Goal: Navigation & Orientation: Find specific page/section

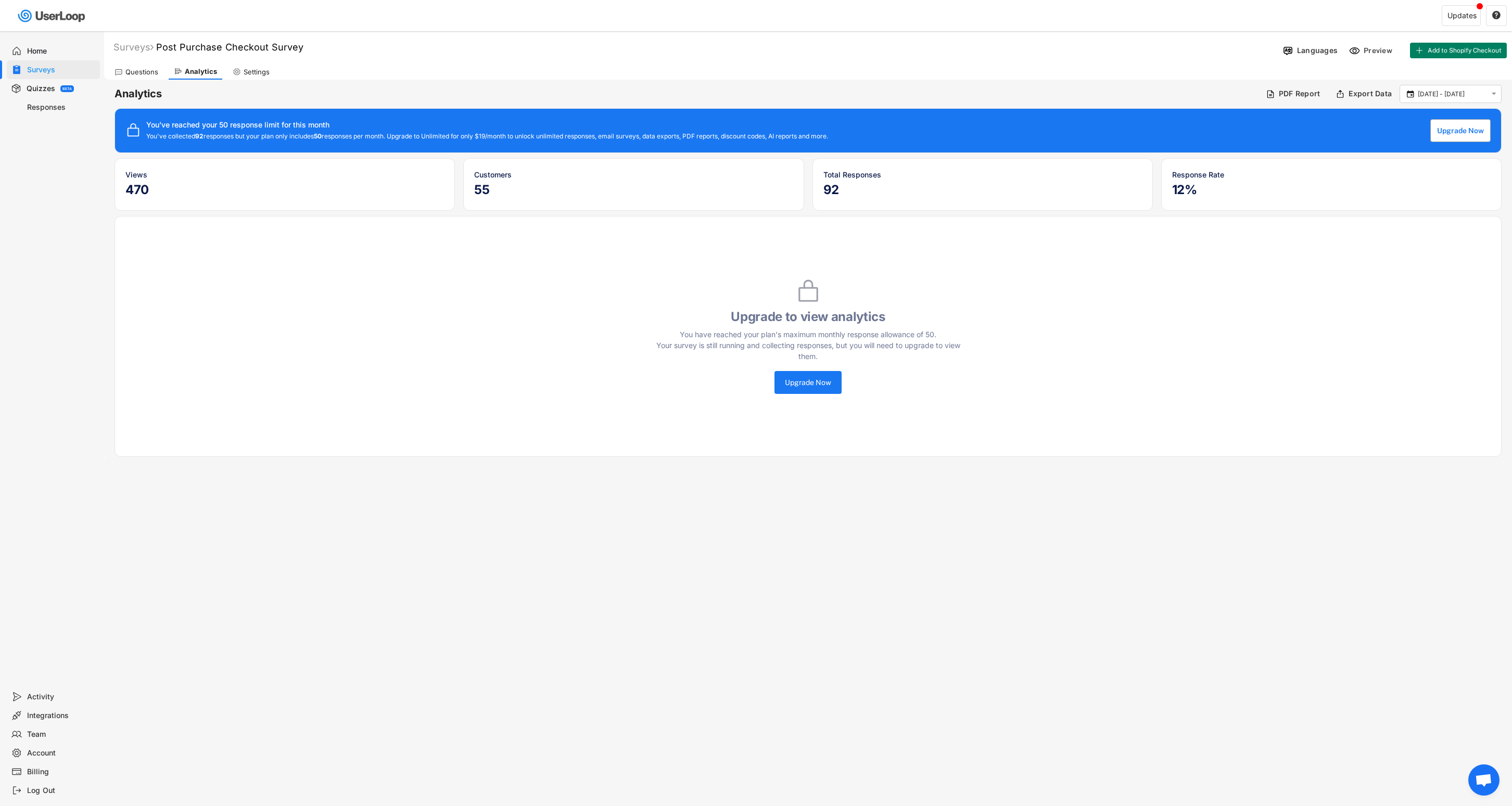
click at [1449, 128] on button "Upgrade Now" at bounding box center [1461, 131] width 60 height 23
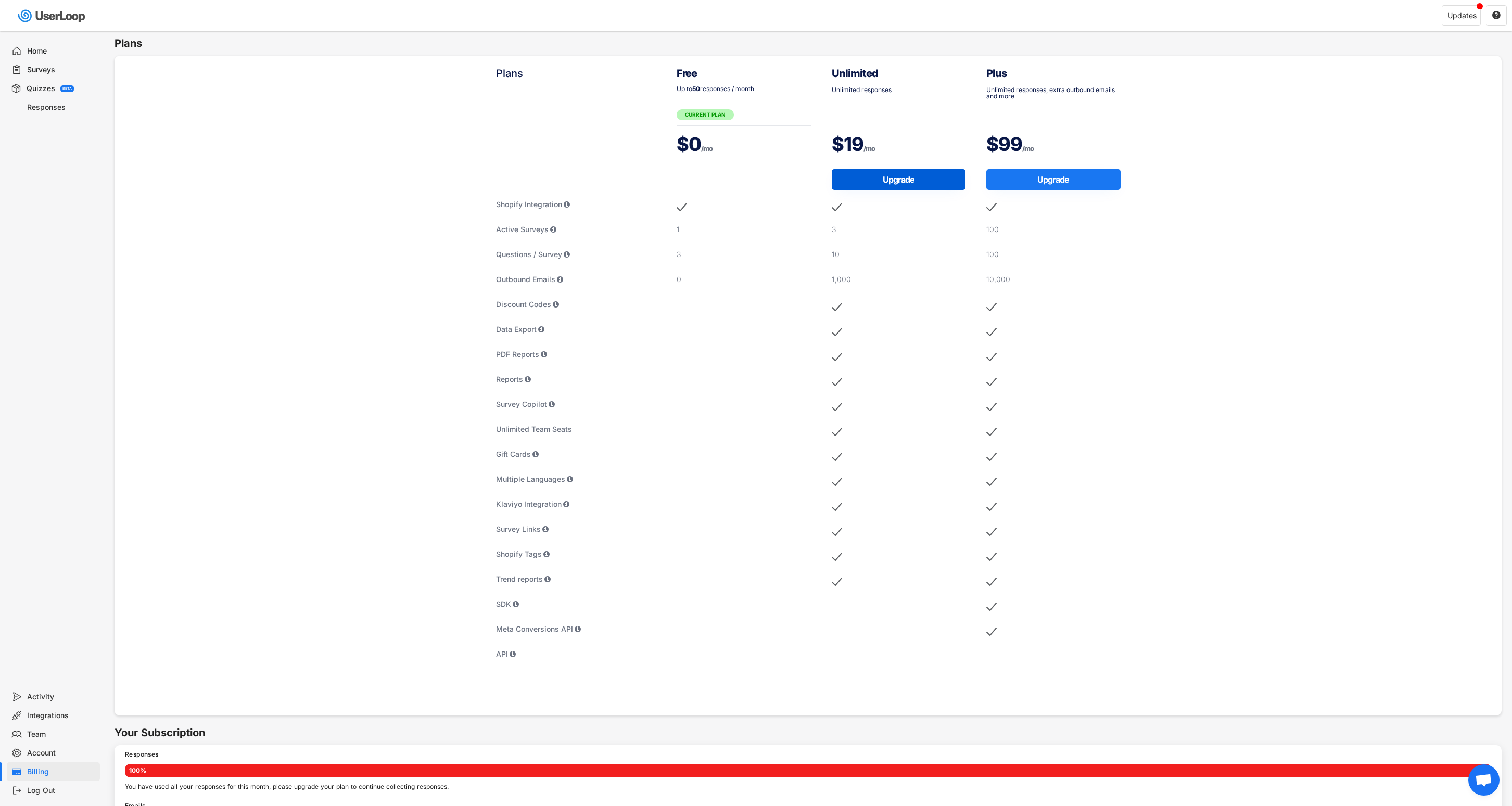
click at [917, 179] on button "Upgrade" at bounding box center [899, 179] width 134 height 21
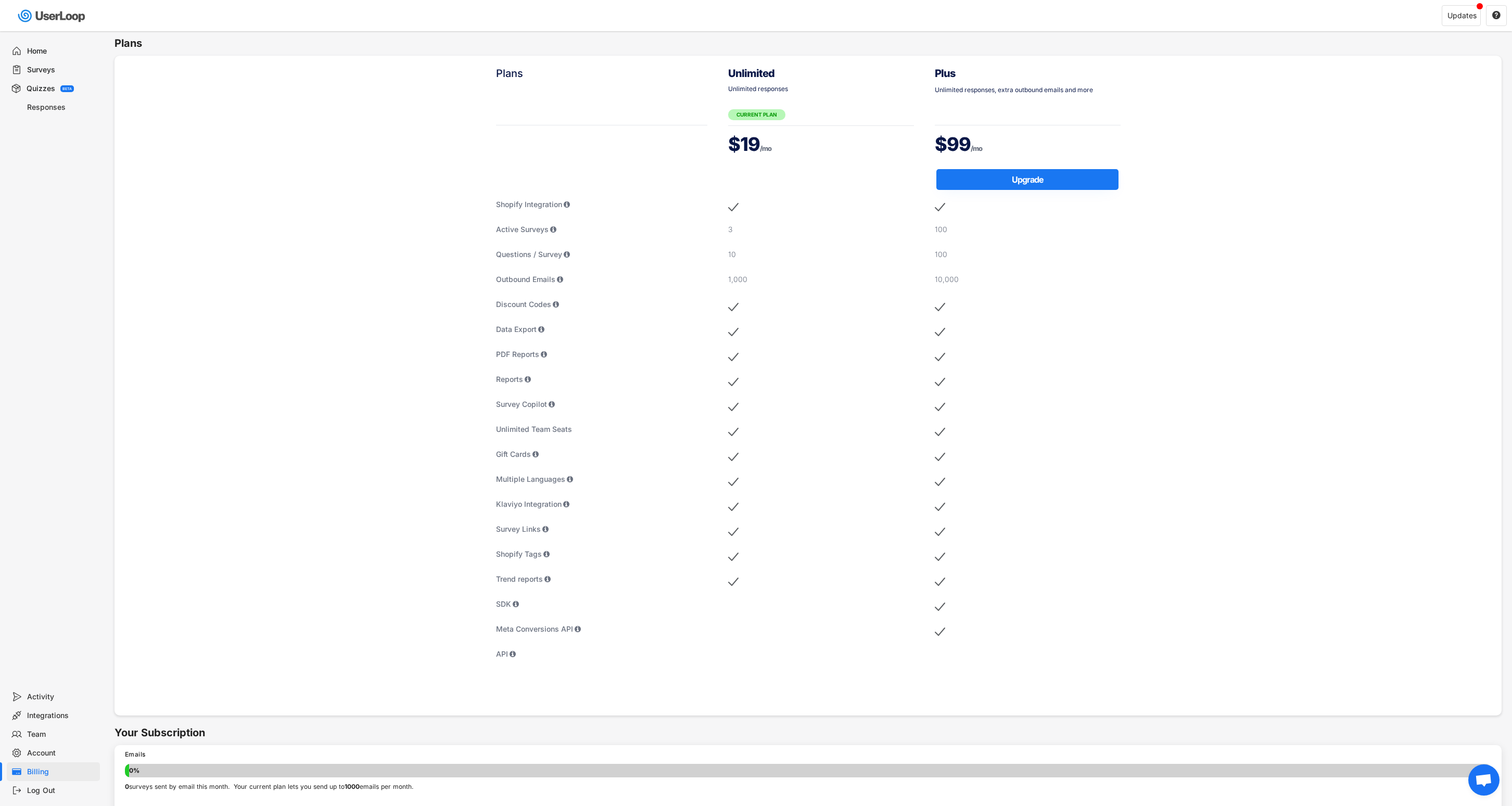
click at [45, 108] on div "Responses" at bounding box center [61, 107] width 69 height 10
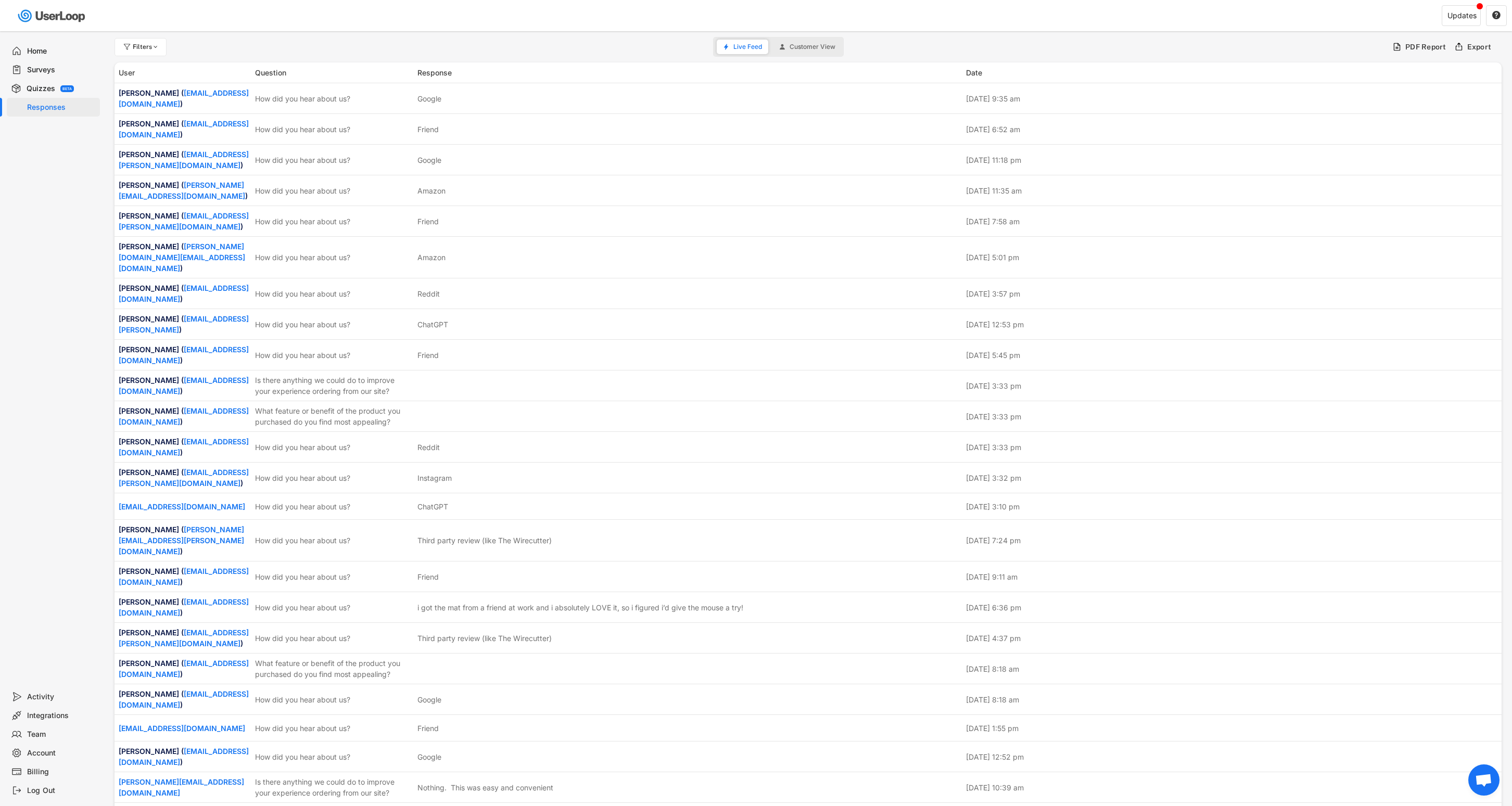
click at [53, 70] on div "Surveys" at bounding box center [61, 70] width 69 height 10
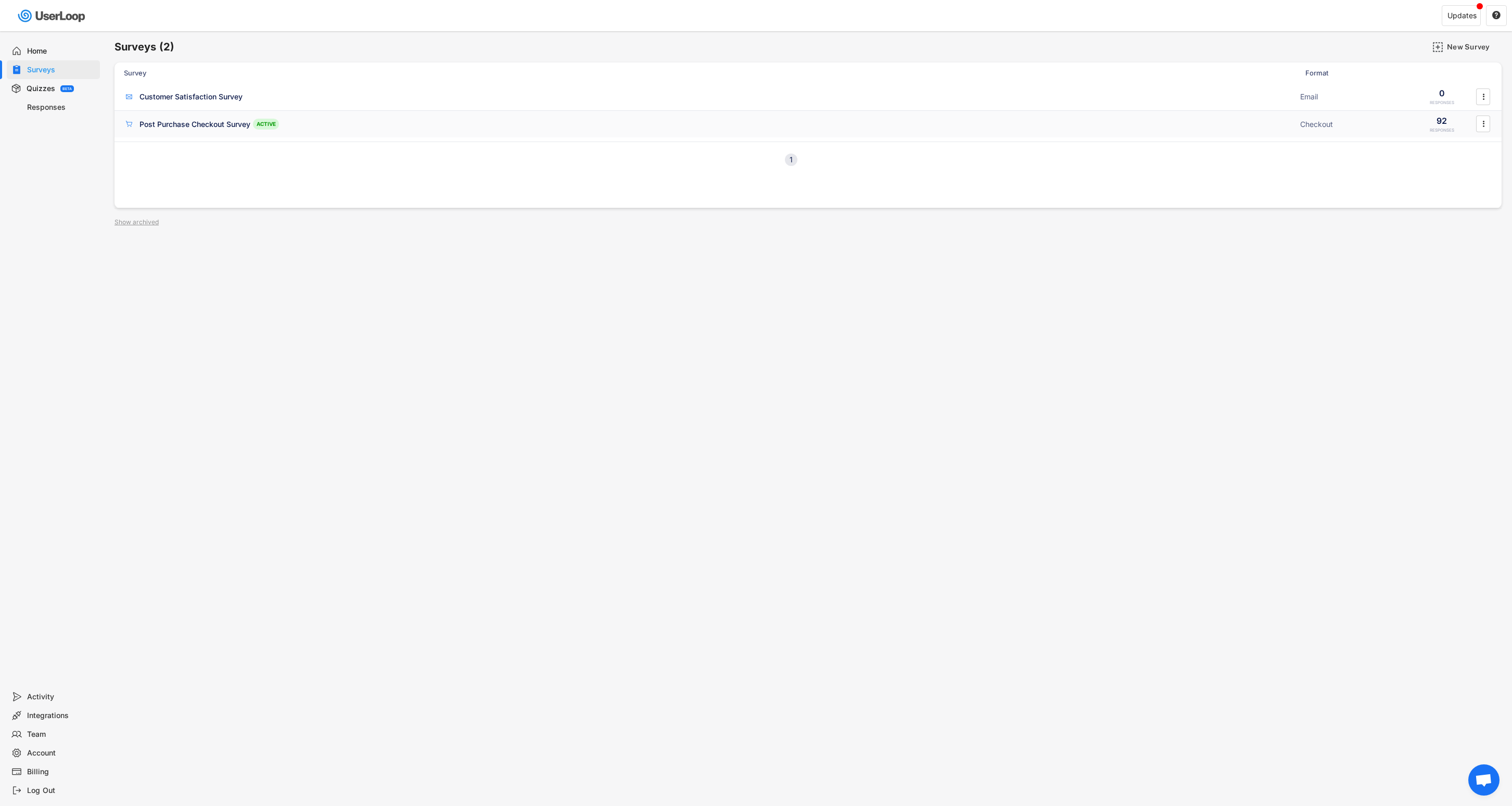
click at [372, 126] on div "Post Purchase Checkout Survey ACTIVE" at bounding box center [709, 124] width 1170 height 11
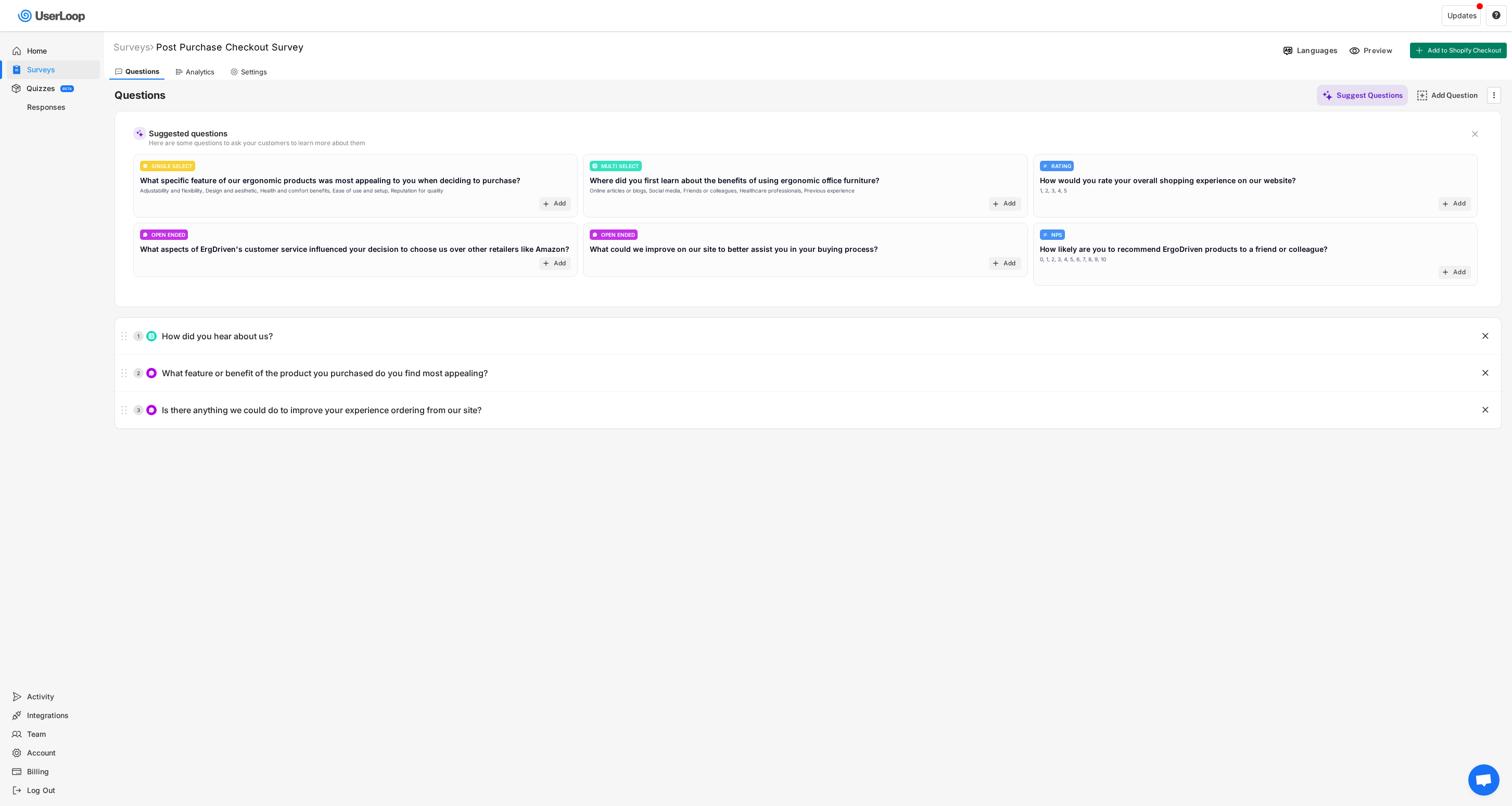
click at [209, 73] on div "Analytics" at bounding box center [200, 72] width 29 height 9
